Goal: Information Seeking & Learning: Learn about a topic

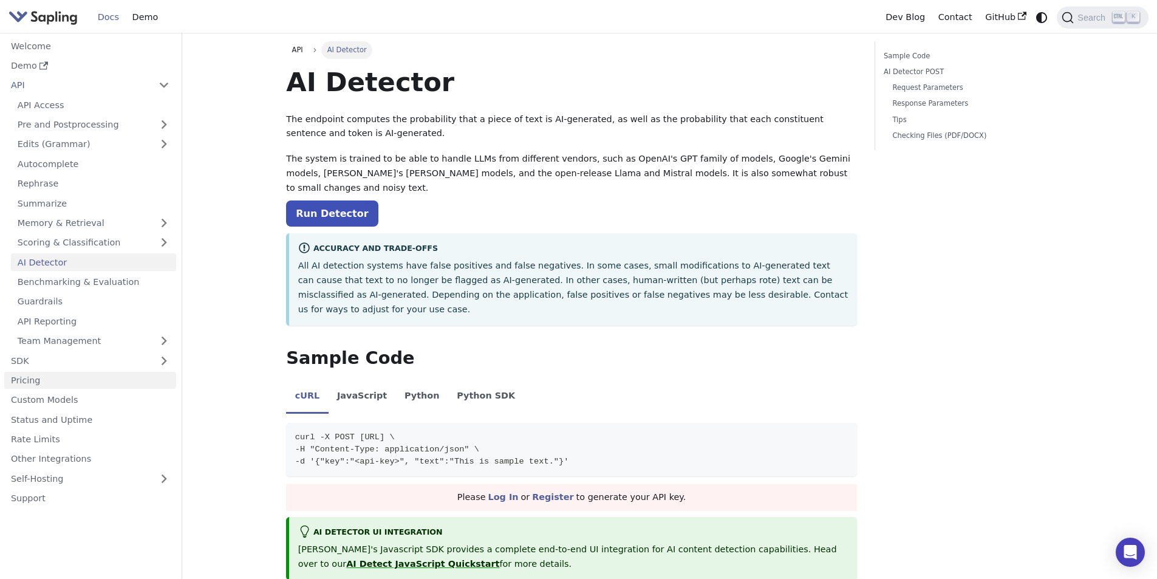
click at [22, 383] on link "Pricing" at bounding box center [90, 381] width 172 height 18
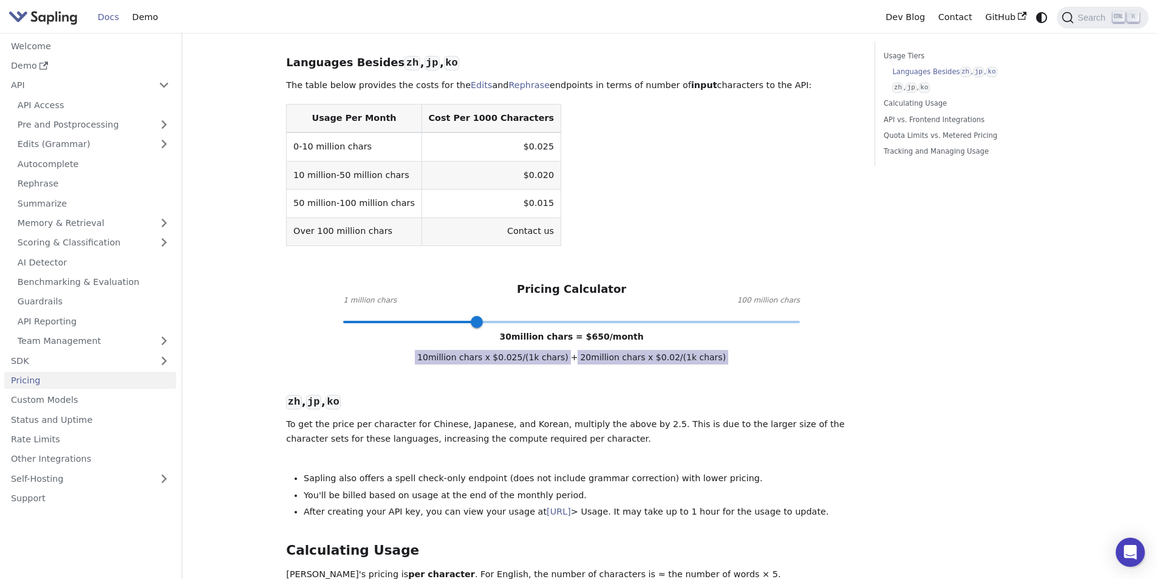
scroll to position [310, 0]
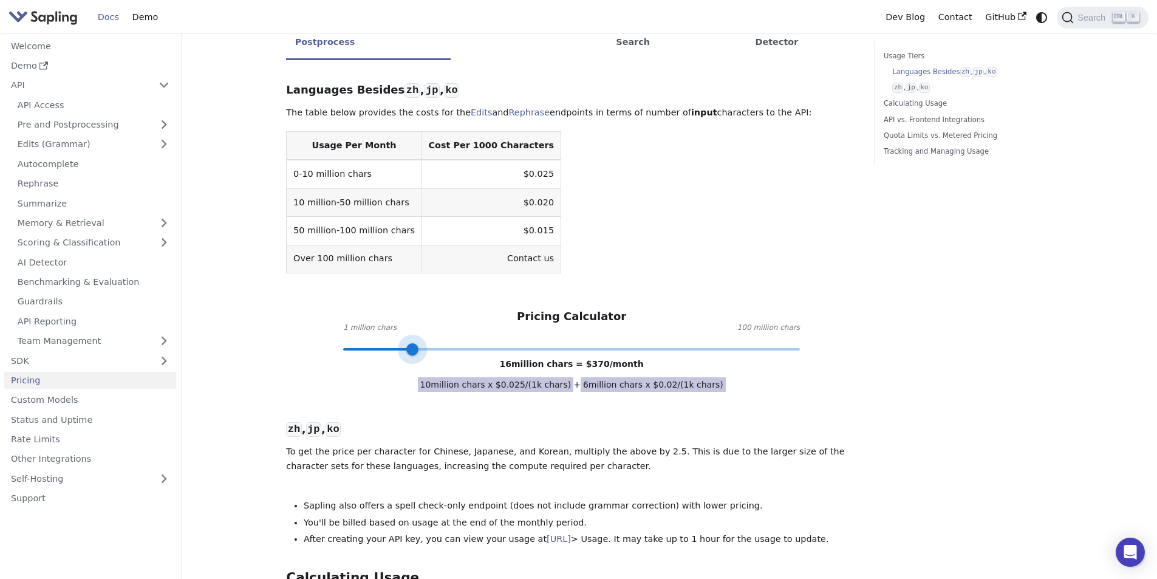
drag, startPoint x: 477, startPoint y: 317, endPoint x: 414, endPoint y: 328, distance: 63.5
click at [414, 343] on span at bounding box center [412, 349] width 12 height 12
type input "10"
drag, startPoint x: 414, startPoint y: 317, endPoint x: 386, endPoint y: 318, distance: 28.5
click at [386, 343] on span at bounding box center [385, 349] width 12 height 12
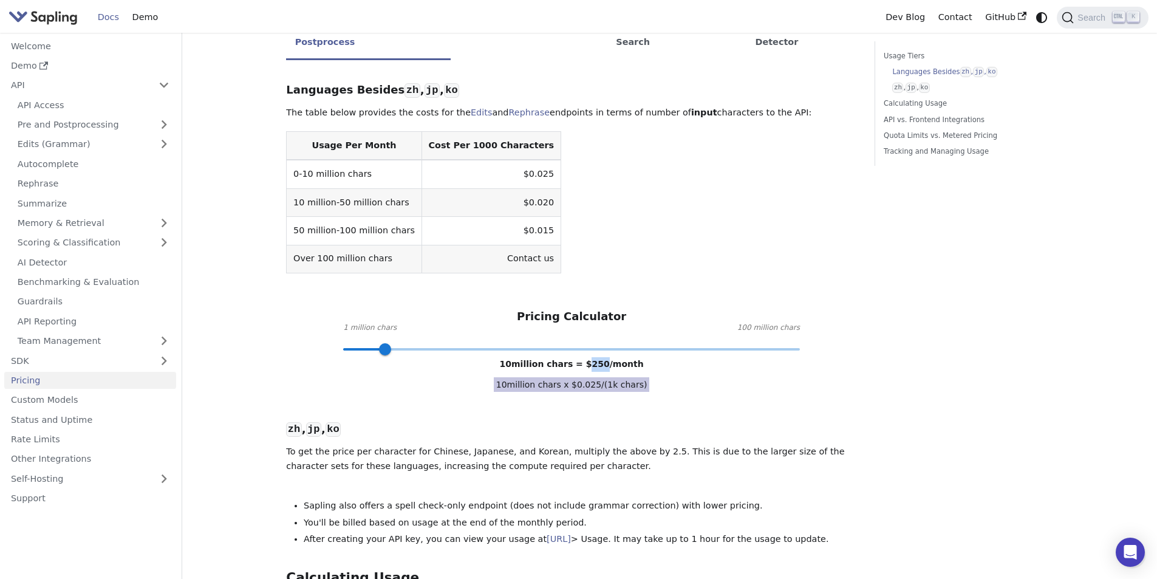
drag, startPoint x: 583, startPoint y: 336, endPoint x: 600, endPoint y: 334, distance: 17.7
click at [600, 359] on span "10 million chars = $ 250 /month" at bounding box center [572, 364] width 144 height 10
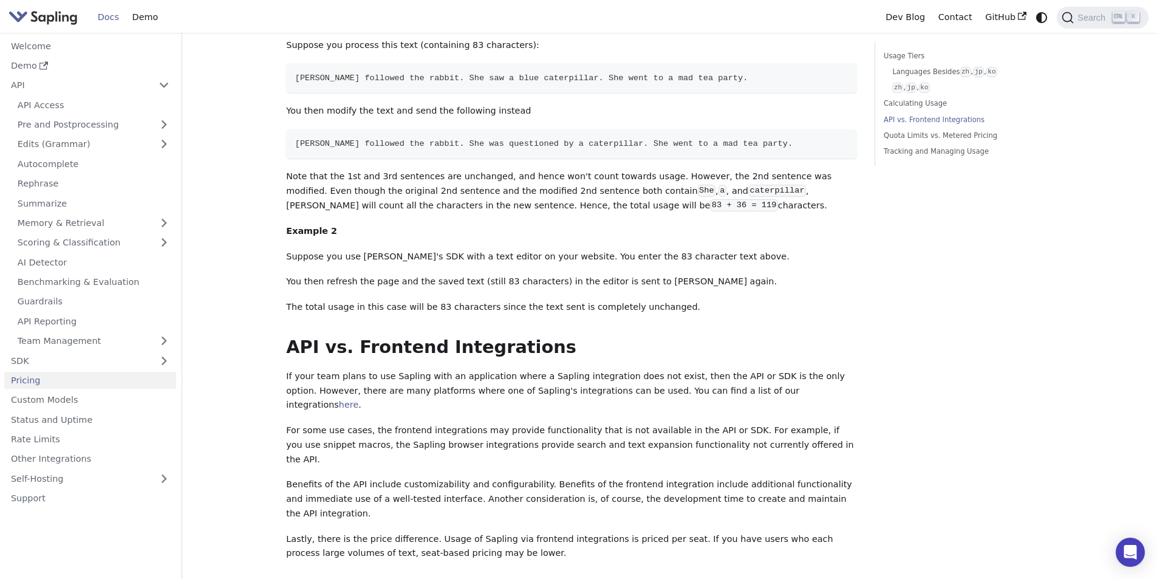
scroll to position [1282, 0]
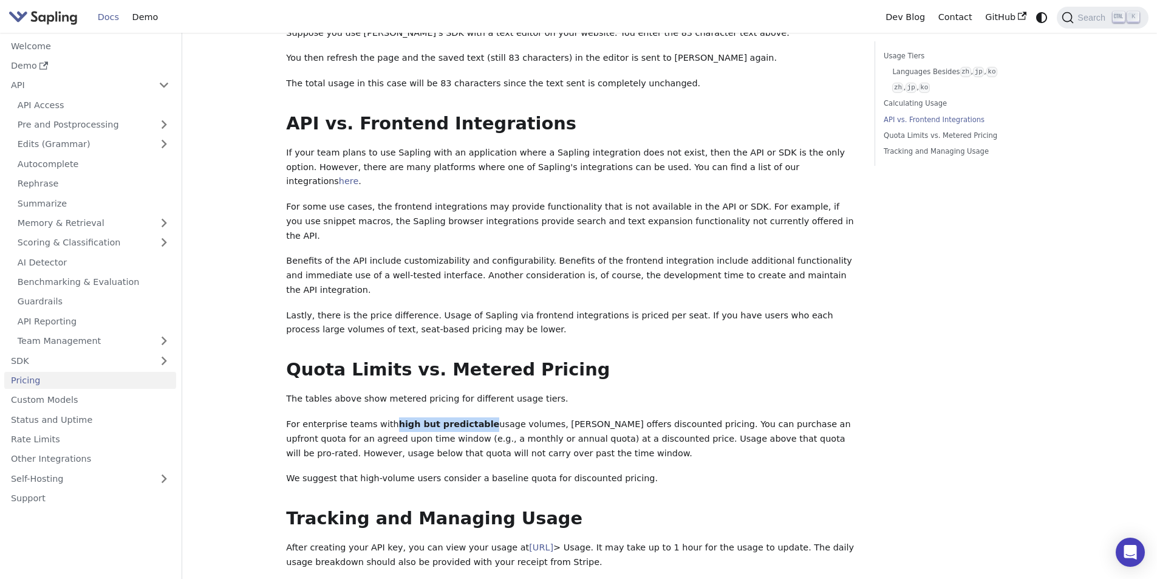
drag, startPoint x: 385, startPoint y: 354, endPoint x: 468, endPoint y: 347, distance: 83.5
click at [468, 417] on p "For enterprise teams with high but predictable usage volumes, [PERSON_NAME] off…" at bounding box center [571, 438] width 571 height 43
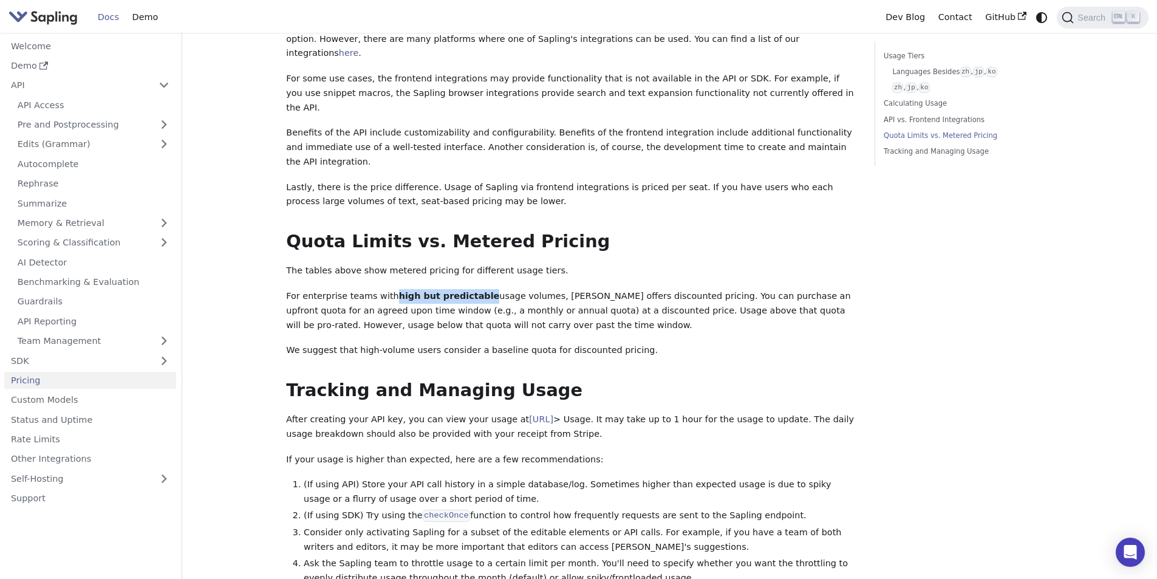
scroll to position [1585, 0]
